Goal: Task Accomplishment & Management: Use online tool/utility

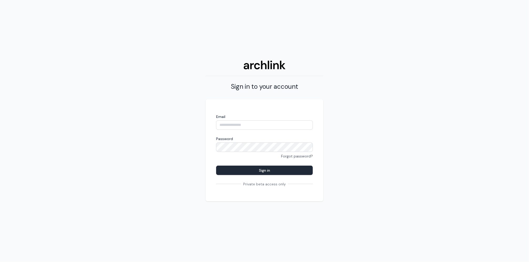
type input "**********"
click at [277, 171] on button "Sign in" at bounding box center [264, 169] width 97 height 9
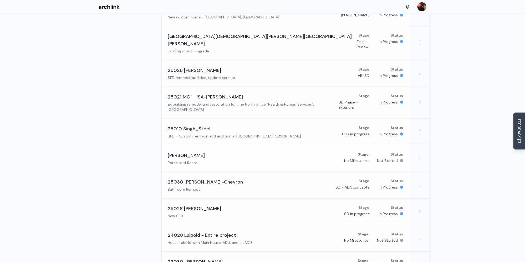
scroll to position [148, 0]
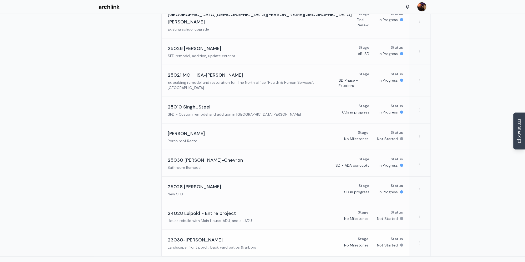
click at [207, 236] on div "23030-[PERSON_NAME]" at bounding box center [212, 239] width 88 height 7
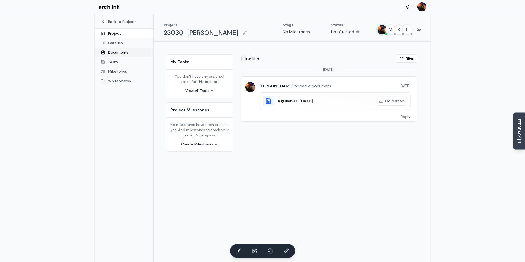
click at [124, 52] on link "Documents" at bounding box center [124, 52] width 59 height 9
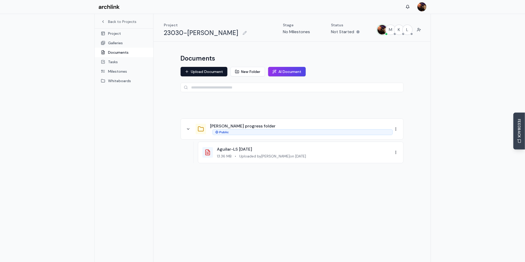
click at [281, 155] on span "Uploaded by [PERSON_NAME] on [DATE]" at bounding box center [273, 155] width 67 height 5
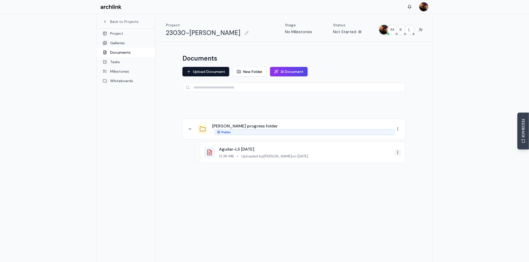
click at [396, 152] on html "Back to Projects Project Galleries Documents Tasks Milestones Whiteboards Proje…" at bounding box center [264, 144] width 529 height 289
click at [380, 161] on link "View" at bounding box center [382, 161] width 31 height 8
